Goal: Task Accomplishment & Management: Manage account settings

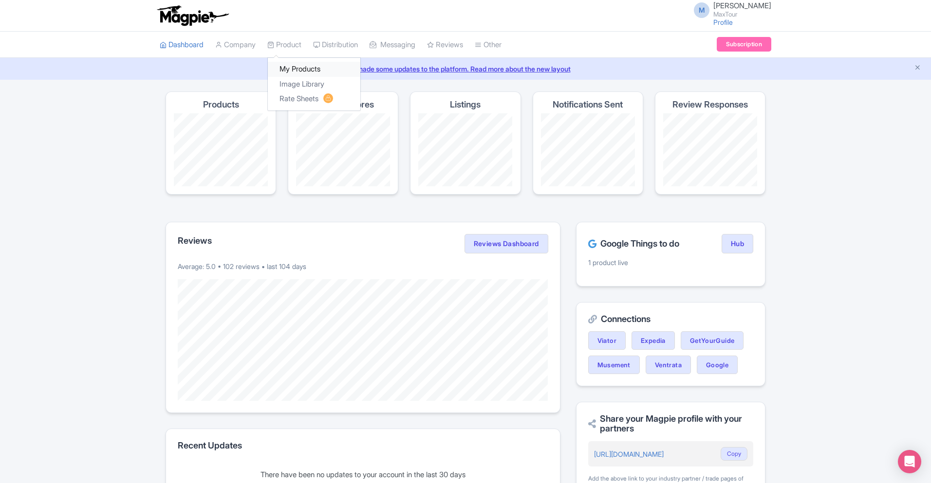
click at [294, 67] on link "My Products" at bounding box center [314, 69] width 92 height 15
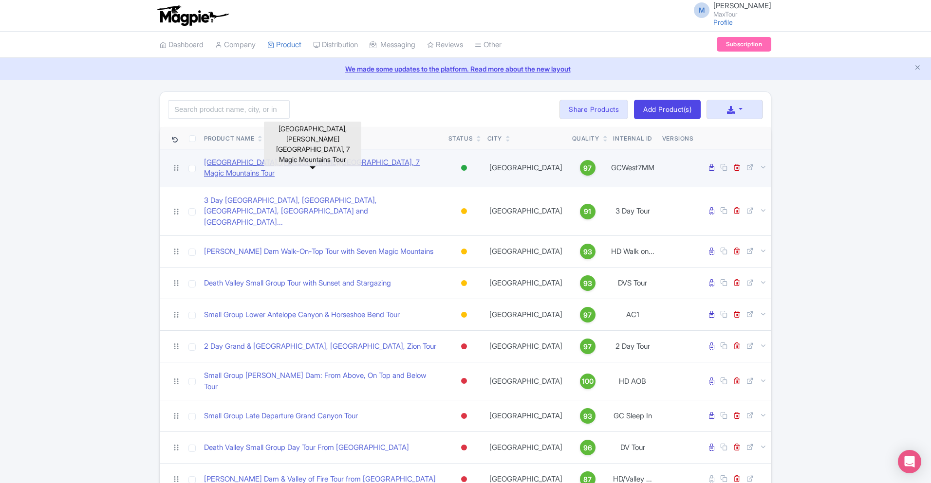
click at [328, 165] on link "[GEOGRAPHIC_DATA], [PERSON_NAME][GEOGRAPHIC_DATA], 7 Magic Mountains Tour" at bounding box center [322, 168] width 237 height 22
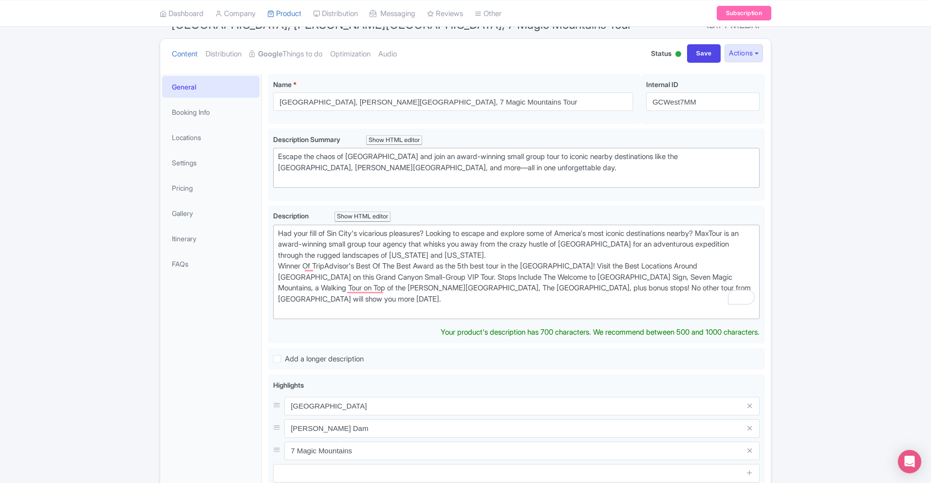
scroll to position [73, 0]
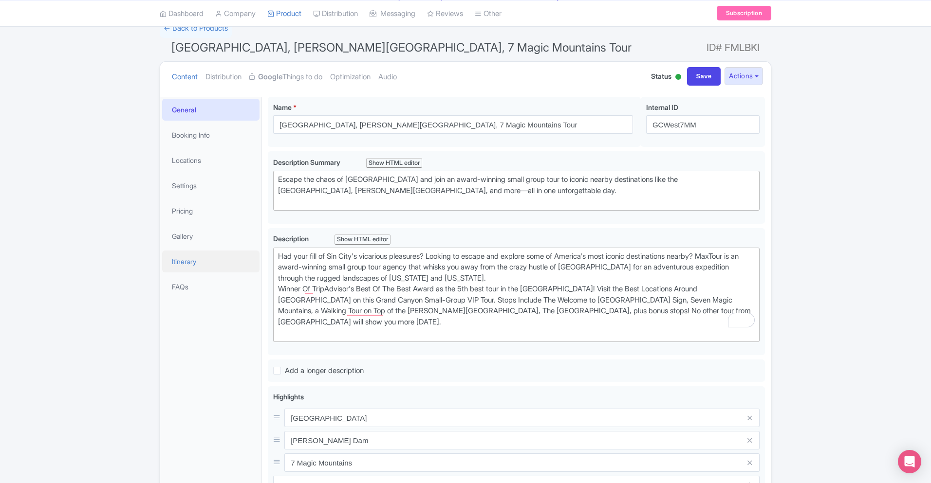
click at [225, 264] on link "Itinerary" at bounding box center [210, 262] width 97 height 22
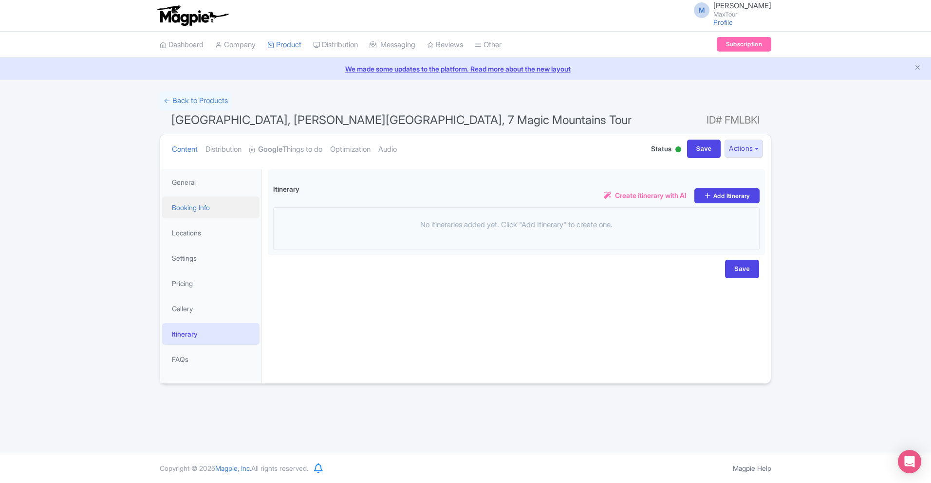
click at [209, 216] on link "Booking Info" at bounding box center [210, 208] width 97 height 22
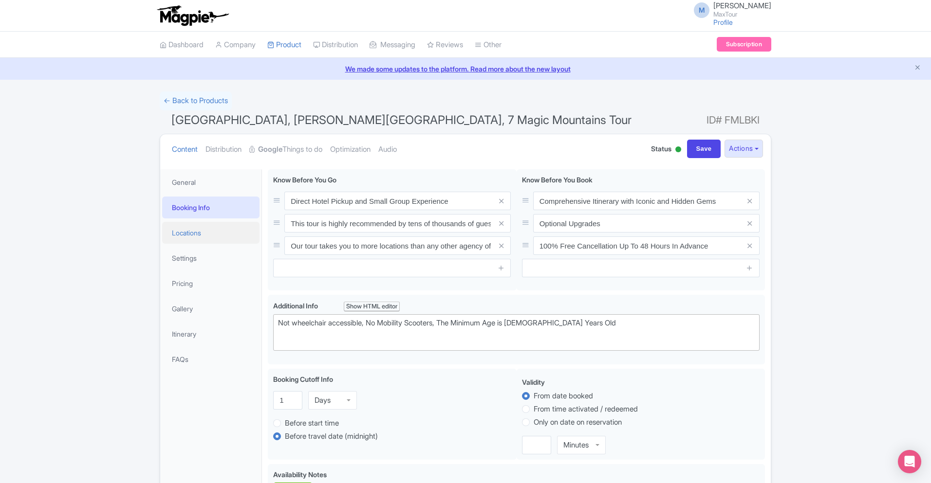
click at [208, 234] on link "Locations" at bounding box center [210, 233] width 97 height 22
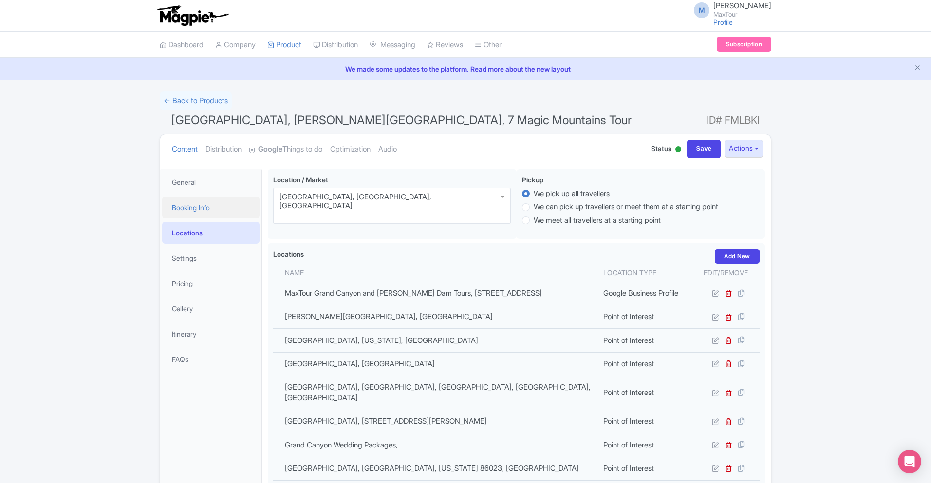
click at [210, 205] on link "Booking Info" at bounding box center [210, 208] width 97 height 22
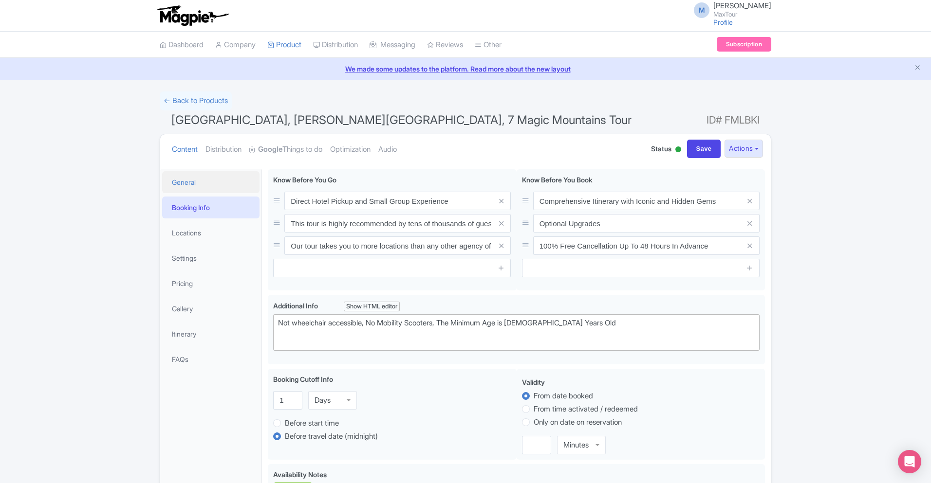
click at [209, 178] on link "General" at bounding box center [210, 182] width 97 height 22
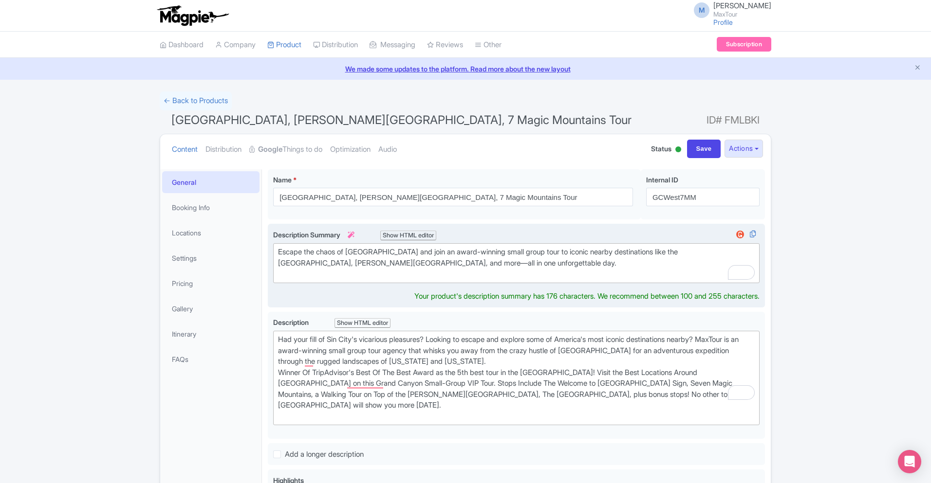
click at [517, 259] on div "Escape the chaos of [GEOGRAPHIC_DATA] and join an award-winning small group tou…" at bounding box center [516, 263] width 477 height 33
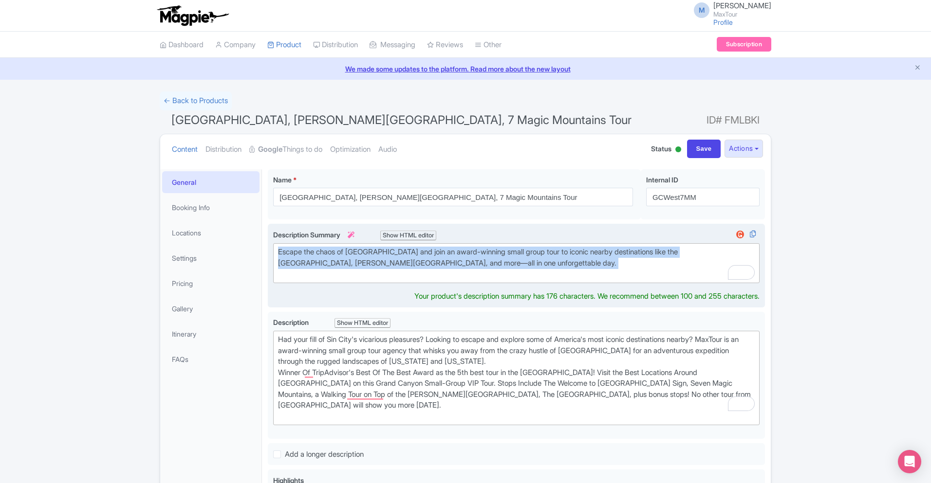
click at [517, 259] on div "Escape the chaos of [GEOGRAPHIC_DATA] and join an award-winning small group tou…" at bounding box center [516, 263] width 477 height 33
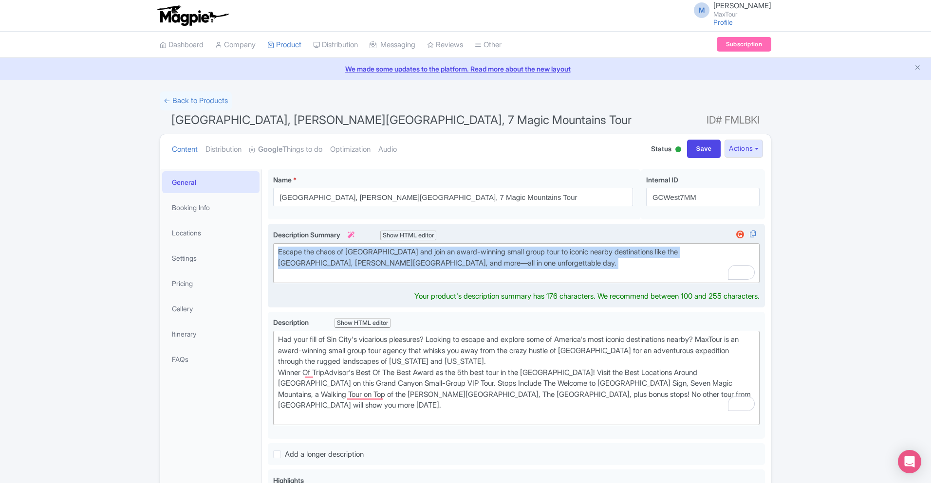
click at [517, 259] on div "Escape the chaos of [GEOGRAPHIC_DATA] and join an award-winning small group tou…" at bounding box center [516, 263] width 477 height 33
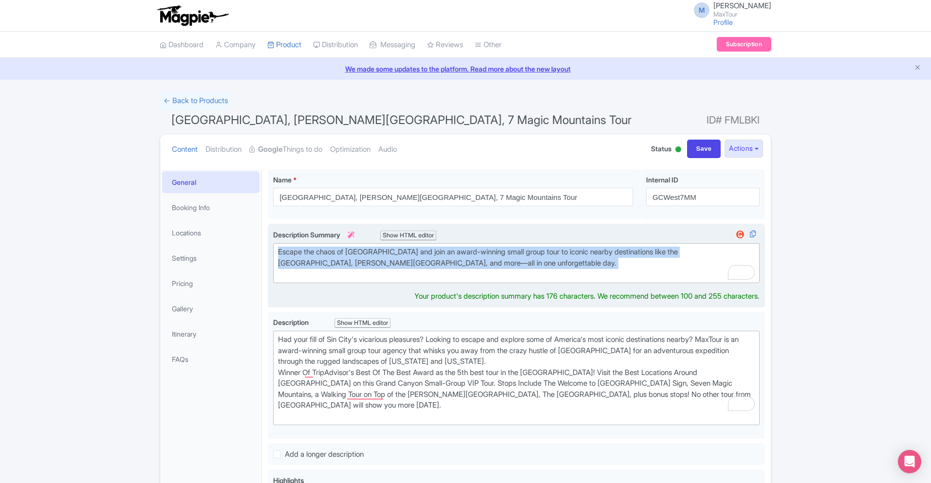
click at [517, 259] on div "Escape the chaos of [GEOGRAPHIC_DATA] and join an award-winning small group tou…" at bounding box center [516, 263] width 477 height 33
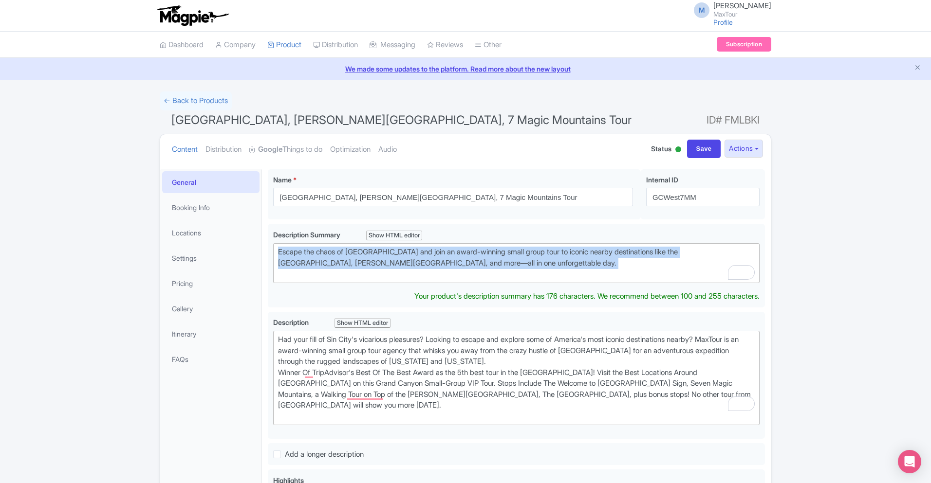
scroll to position [0, 0]
